Goal: Information Seeking & Learning: Learn about a topic

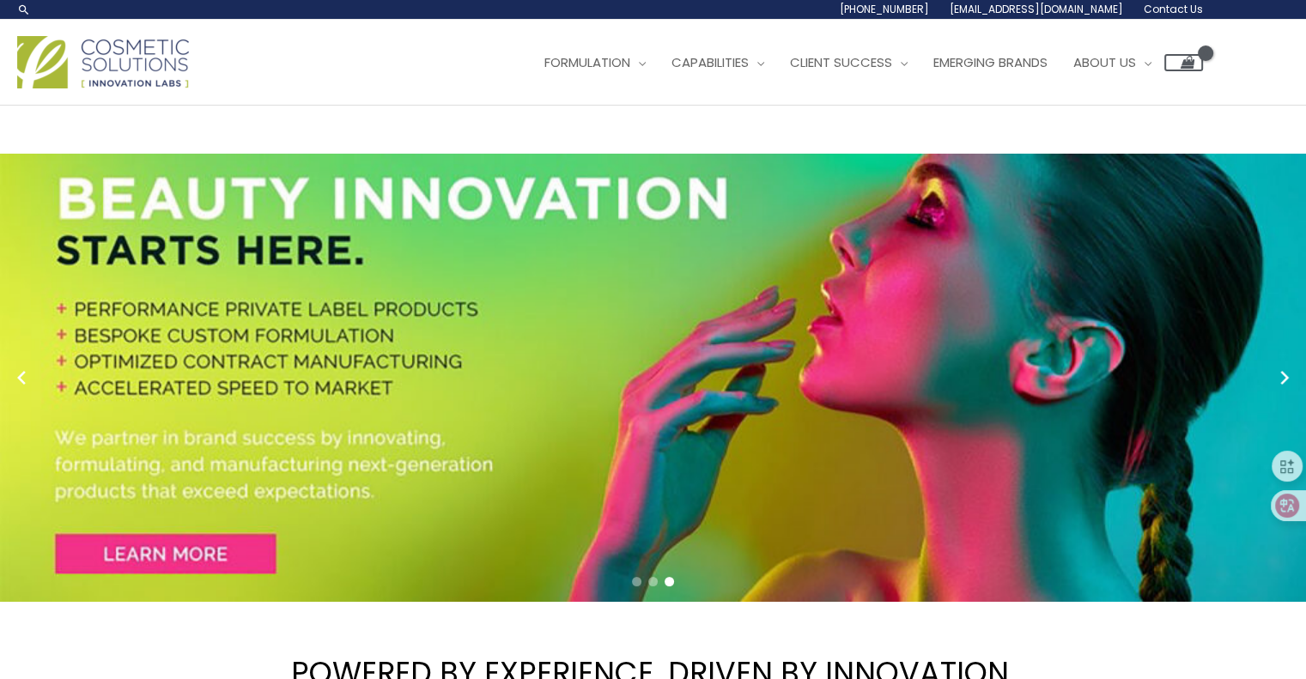
click at [636, 582] on span "Go to slide 1" at bounding box center [636, 581] width 9 height 9
click at [650, 581] on span "Go to slide 2" at bounding box center [652, 581] width 9 height 9
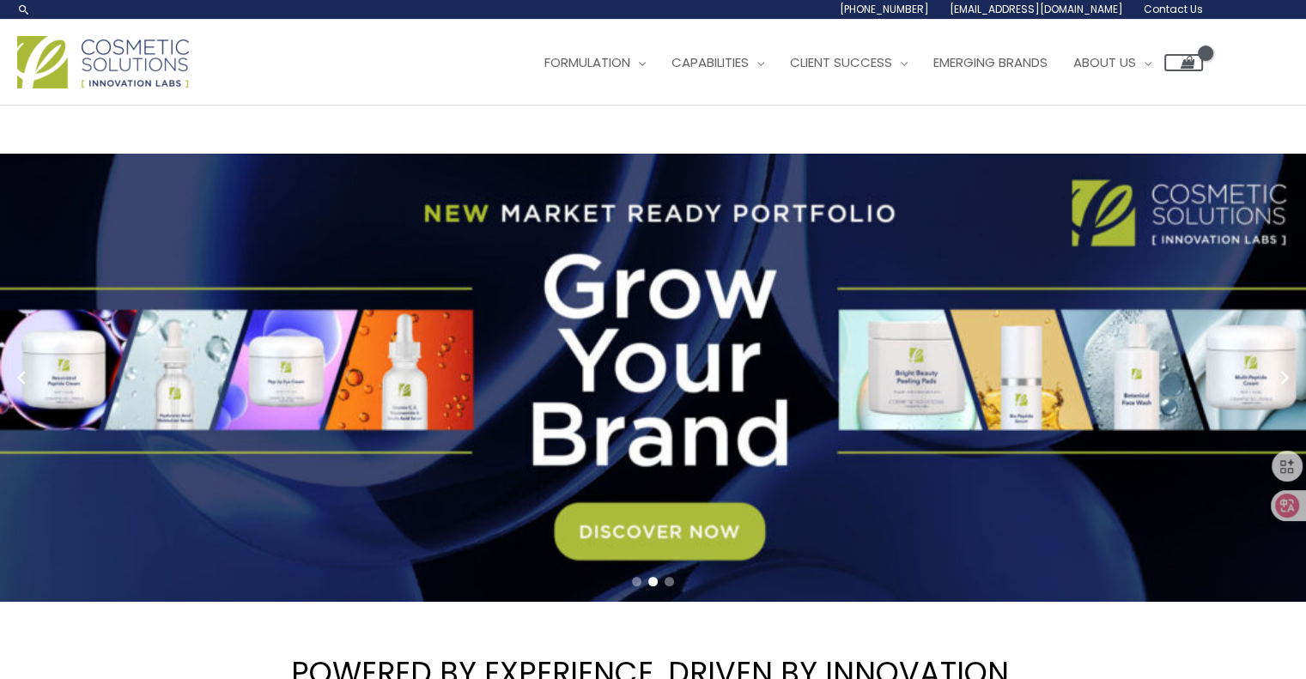
click at [632, 511] on link "2 / 3" at bounding box center [659, 378] width 1319 height 448
click at [622, 550] on link "2 / 3" at bounding box center [659, 378] width 1319 height 448
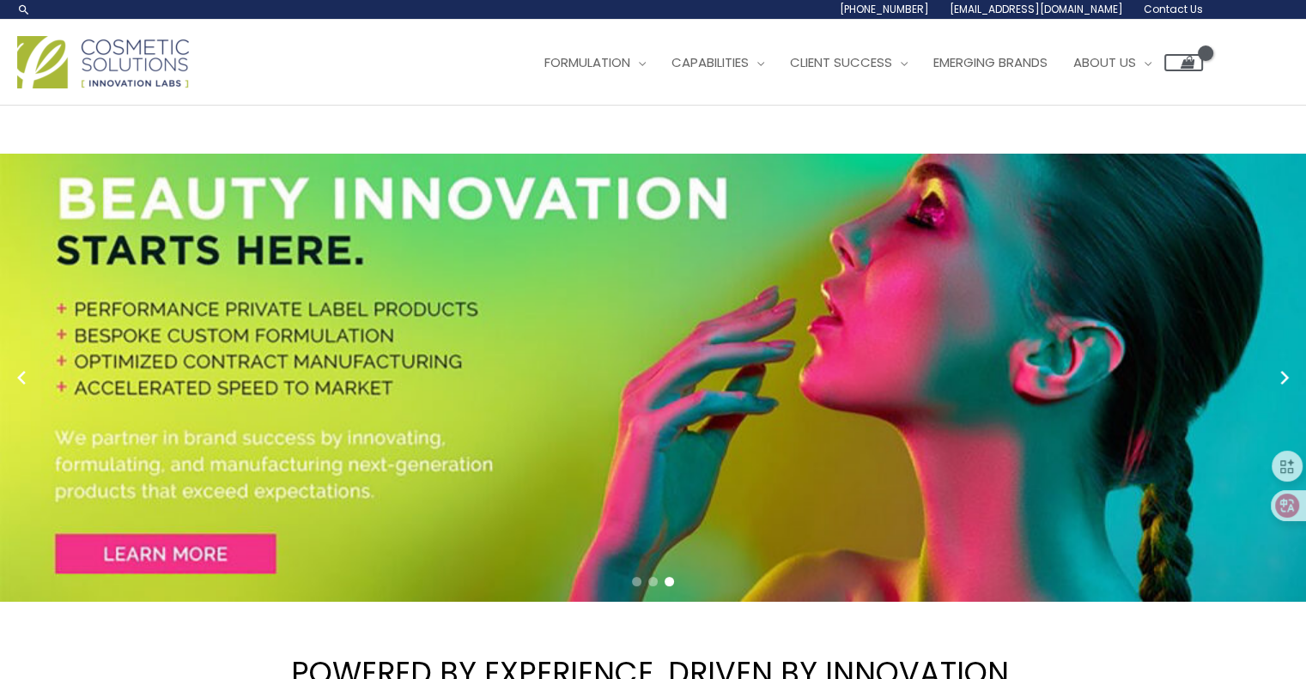
click at [653, 579] on span "Go to slide 2" at bounding box center [652, 581] width 9 height 9
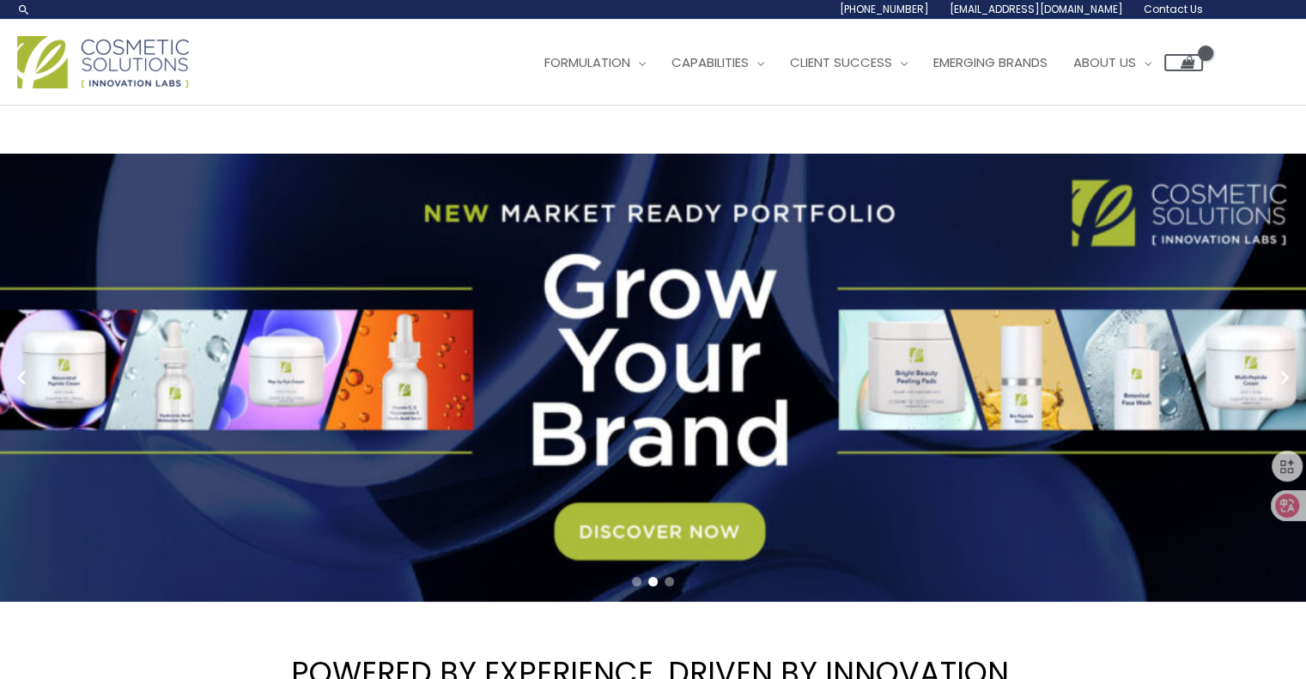
click at [599, 531] on link "2 / 3" at bounding box center [659, 378] width 1319 height 448
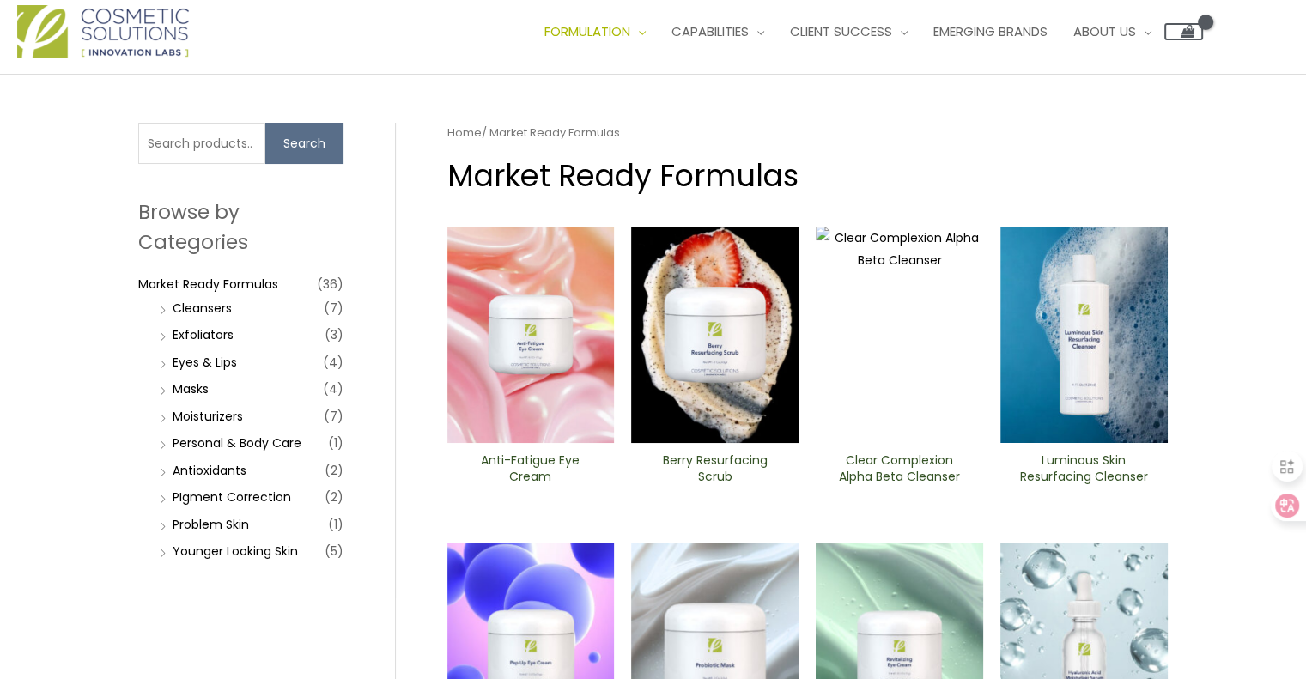
scroll to position [26, 0]
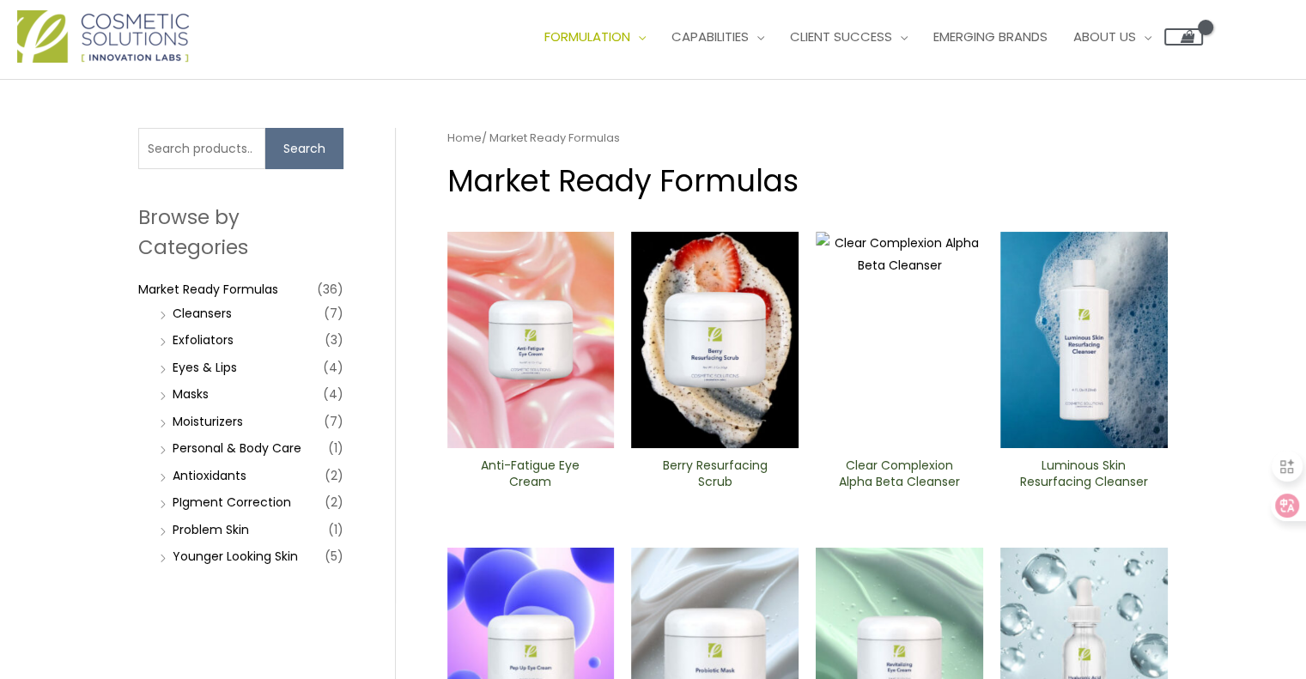
click at [538, 343] on img at bounding box center [530, 340] width 167 height 216
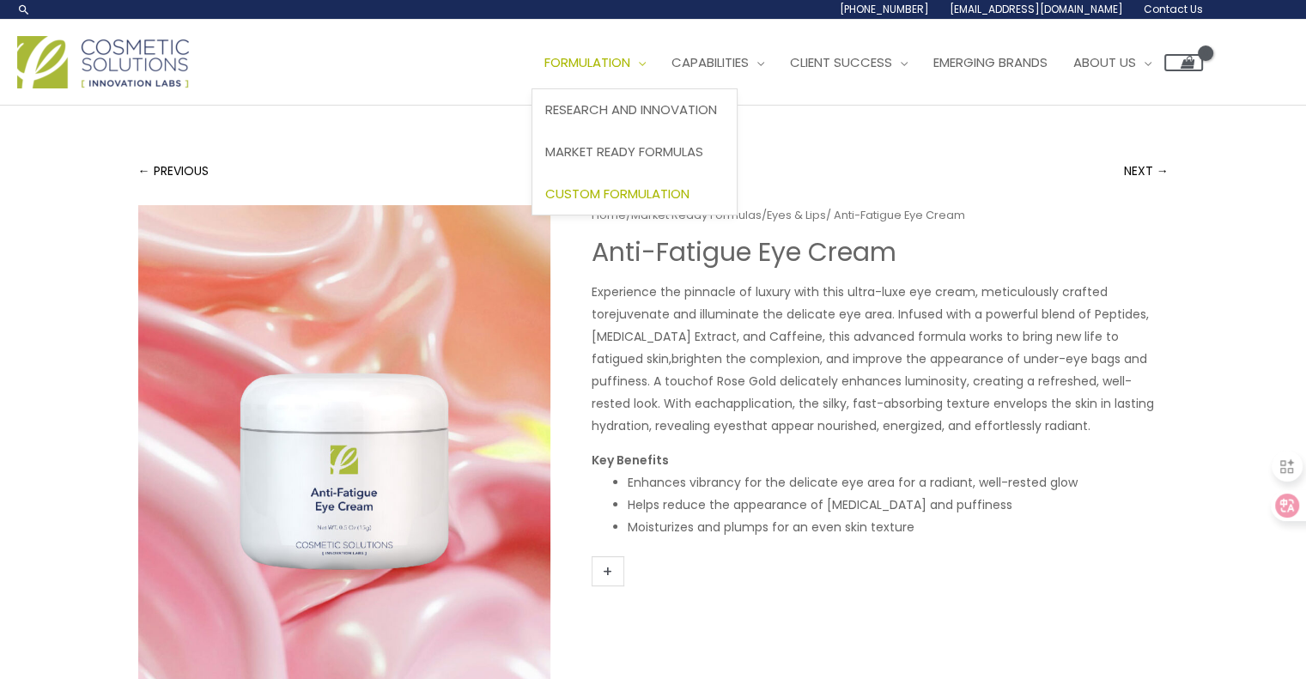
click at [651, 195] on span "Custom Formulation" at bounding box center [617, 194] width 144 height 18
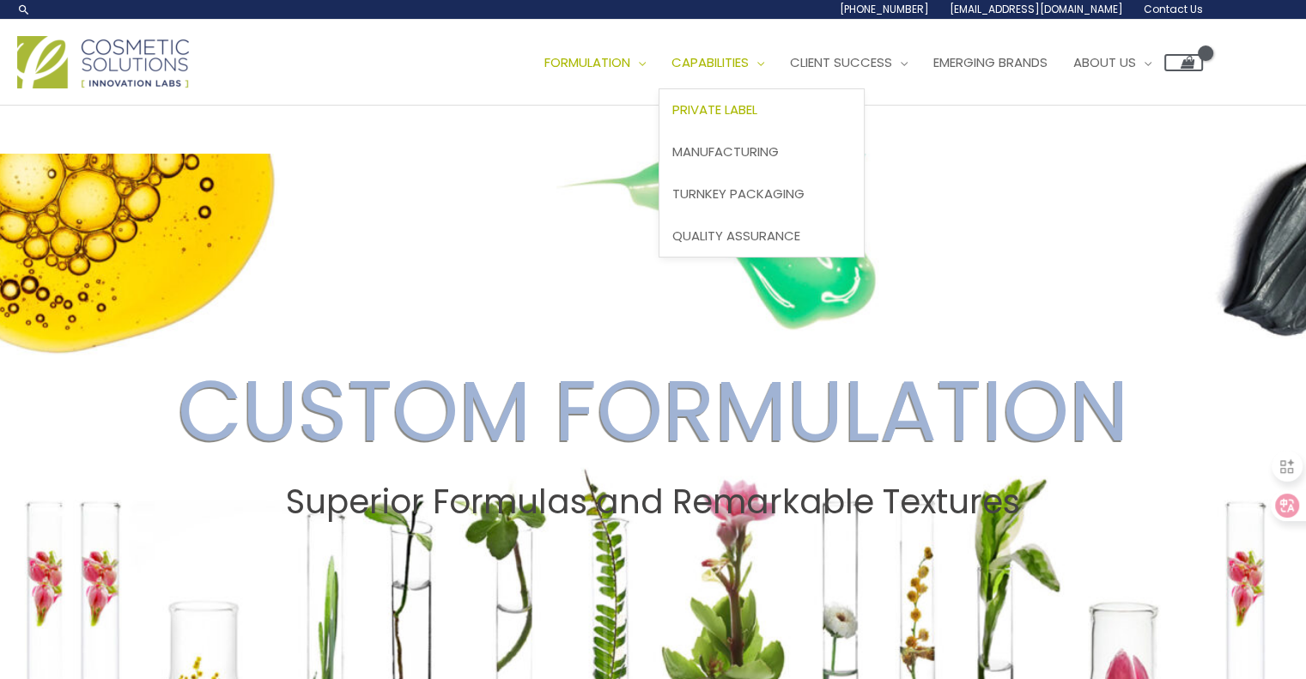
click at [756, 112] on span "Private Label" at bounding box center [714, 109] width 85 height 18
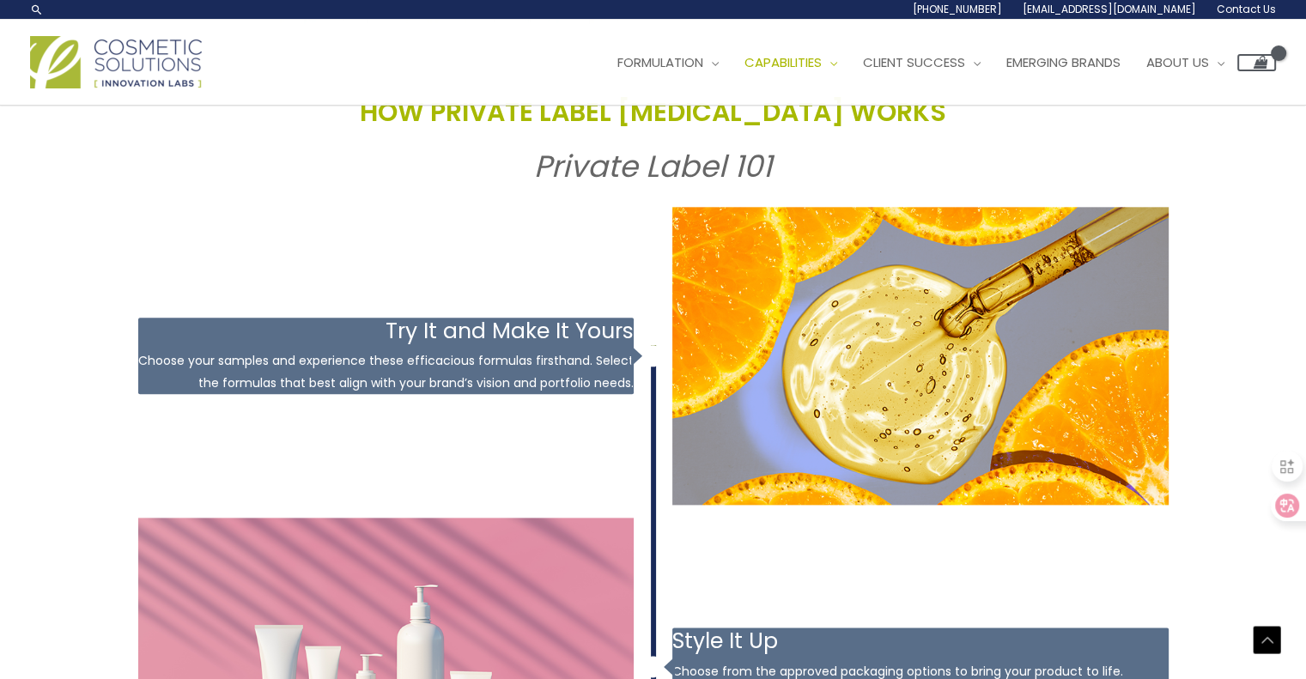
scroll to position [1809, 0]
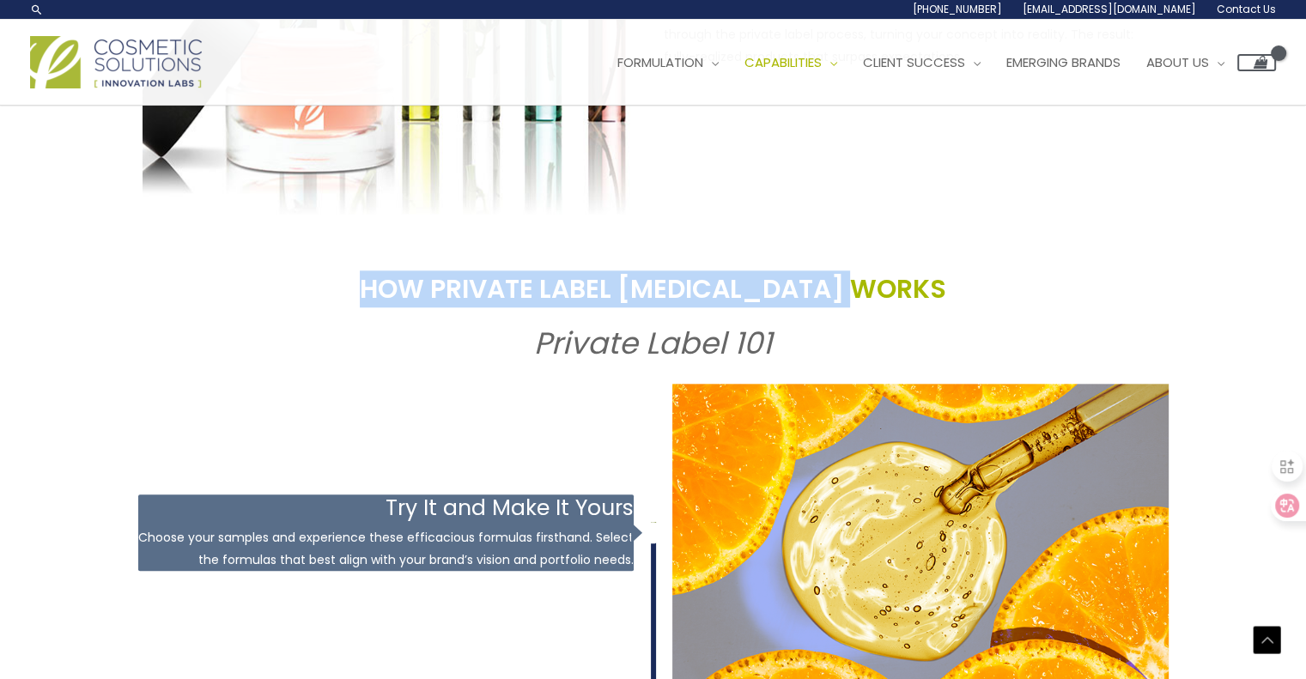
drag, startPoint x: 411, startPoint y: 291, endPoint x: 1000, endPoint y: 288, distance: 589.1
click at [1000, 288] on h2 "HOW PRIVATE LABEL [MEDICAL_DATA] WORKS" at bounding box center [653, 288] width 1031 height 33
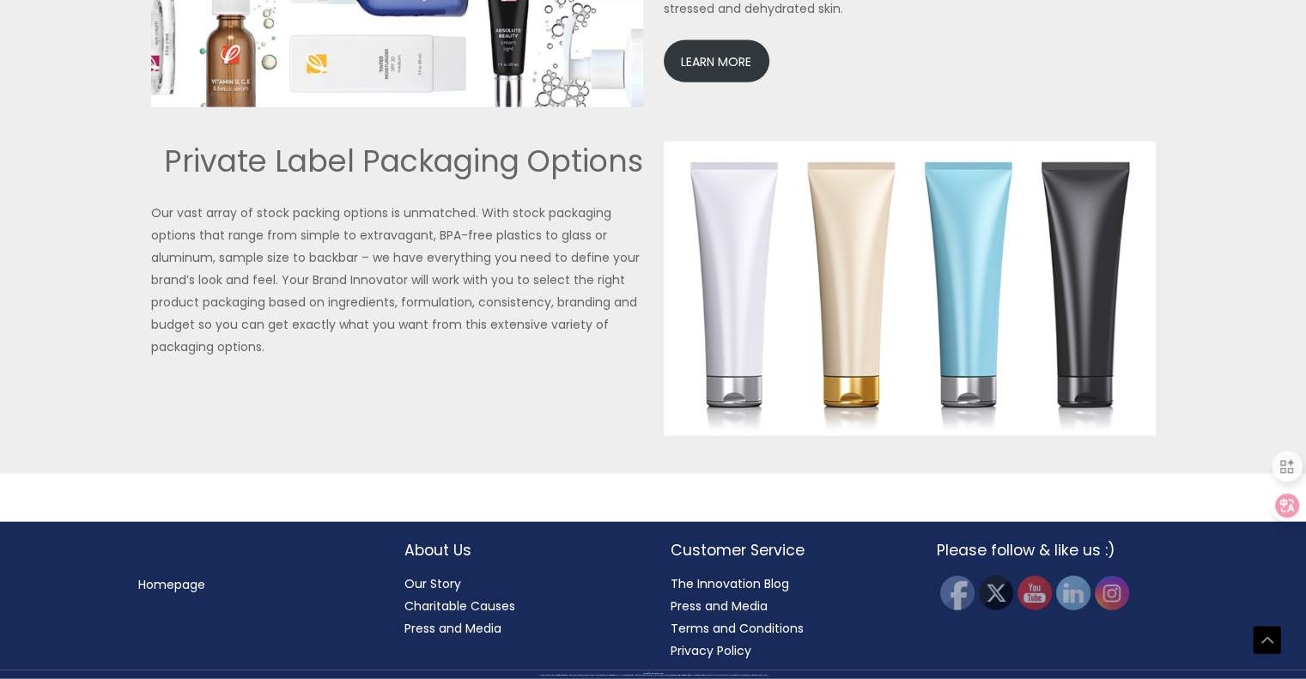
scroll to position [4023, 0]
click at [421, 583] on link "Our Story" at bounding box center [432, 583] width 57 height 17
